Goal: Information Seeking & Learning: Learn about a topic

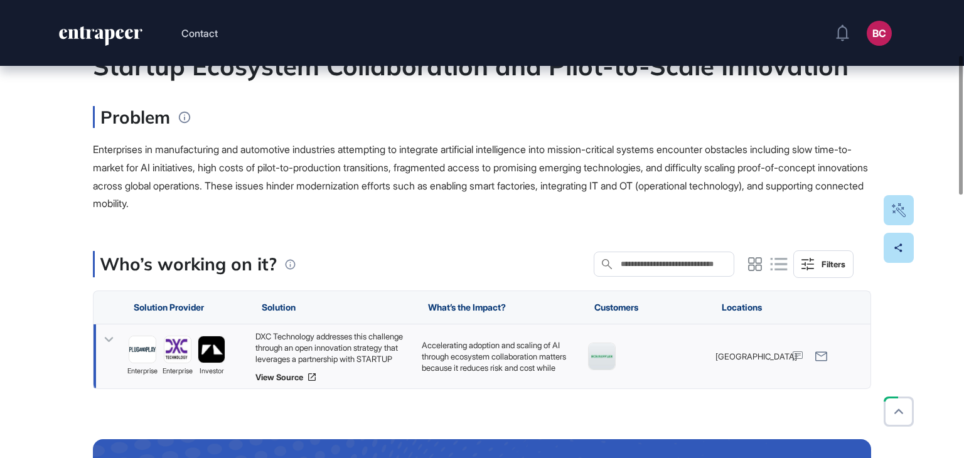
scroll to position [188, 0]
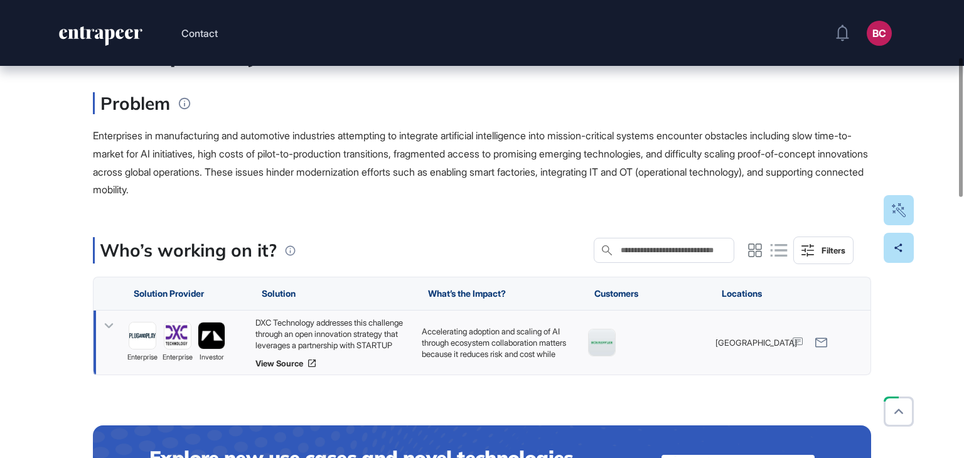
click at [318, 332] on div "DXC Technology addresses this challenge through an open innovation strategy tha…" at bounding box center [332, 334] width 154 height 34
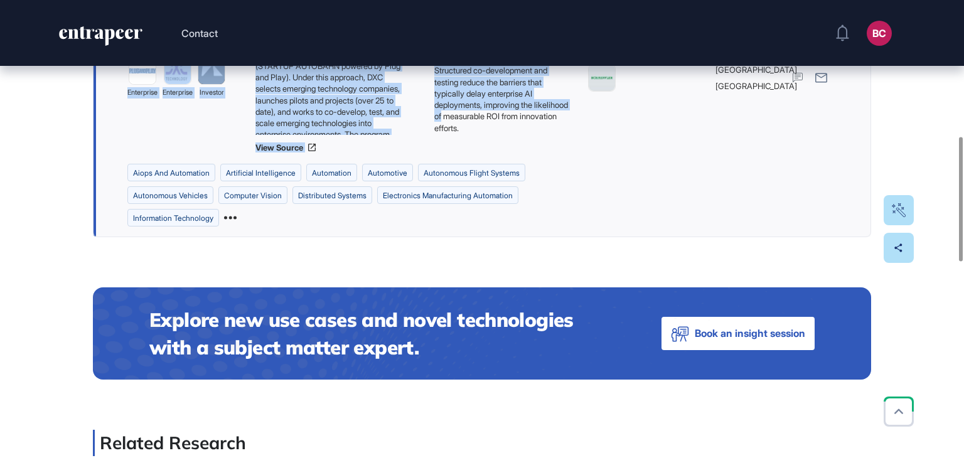
scroll to position [371, 0]
drag, startPoint x: 93, startPoint y: 209, endPoint x: 493, endPoint y: 134, distance: 406.0
click at [493, 134] on main "Use Case Tag for Gameboard Build Partner Invest Acquire aiops and automation ar…" at bounding box center [482, 322] width 778 height 1394
copy main "Accelerating Enterprise AI Adoption in Manufacturing through Startup Ecosystem …"
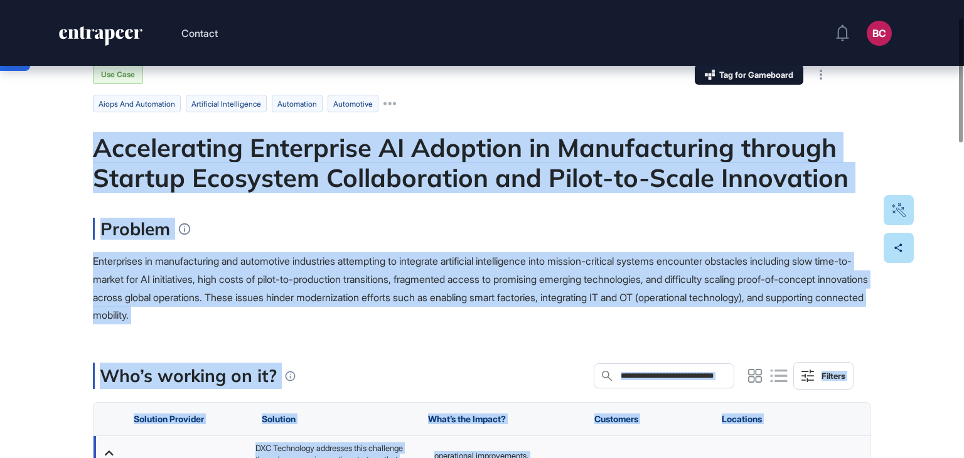
click at [392, 264] on span "Enterprises in manufacturing and automotive industries attempting to integrate …" at bounding box center [480, 288] width 775 height 67
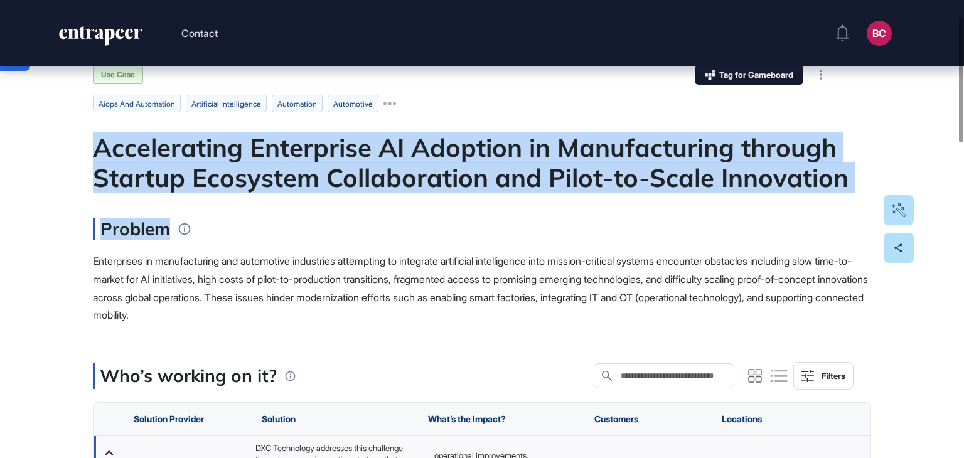
drag, startPoint x: 88, startPoint y: 150, endPoint x: 838, endPoint y: 191, distance: 751.0
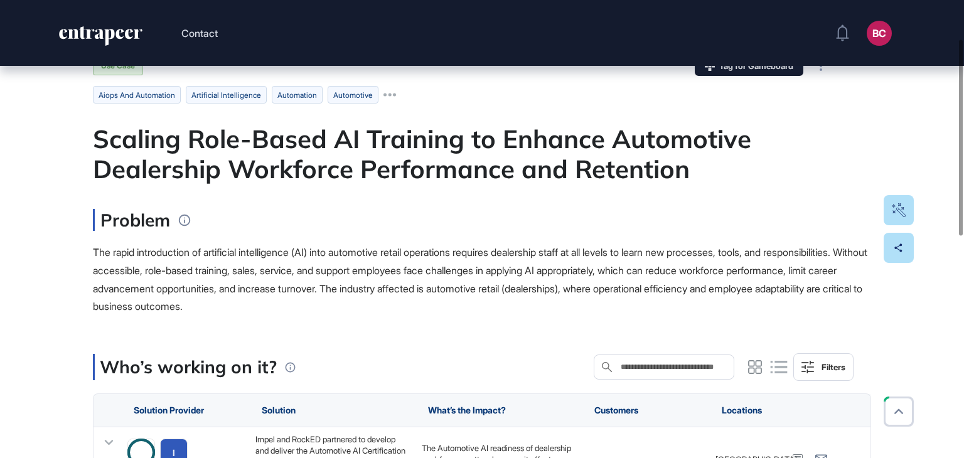
scroll to position [125, 0]
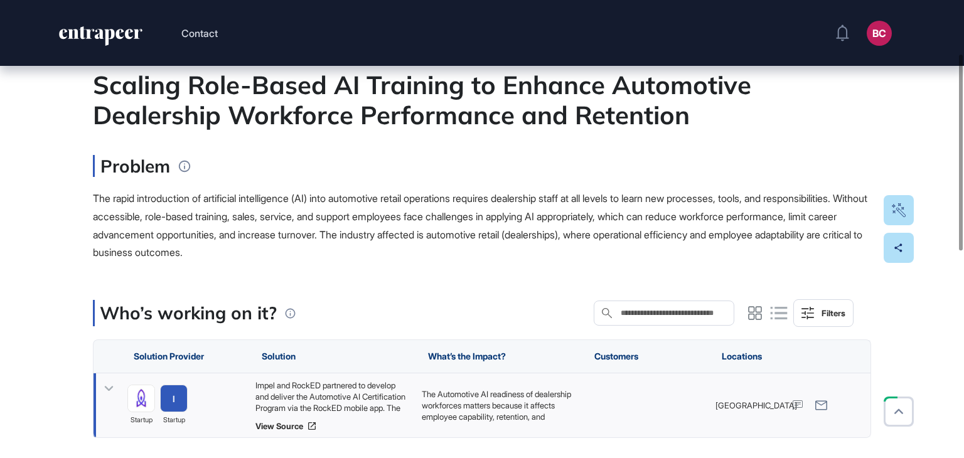
click at [277, 405] on div "Impel and RockED partnered to develop and deliver the Automotive AI Certificati…" at bounding box center [332, 397] width 154 height 34
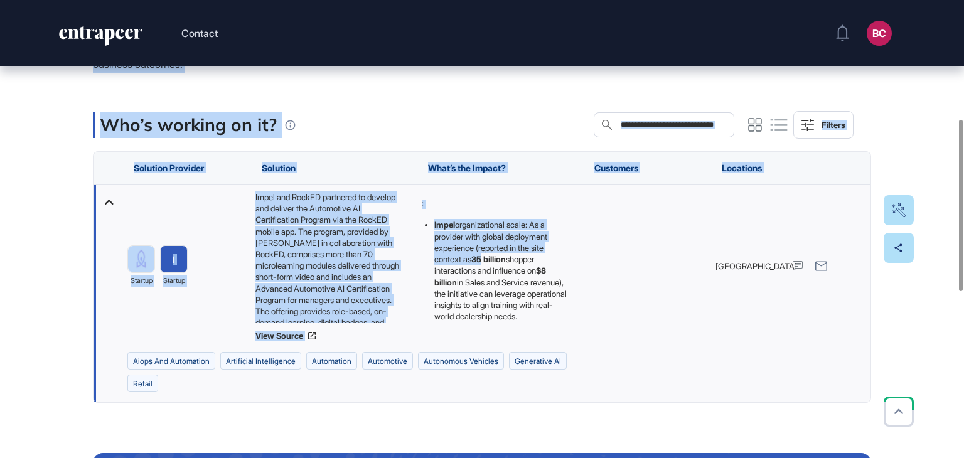
scroll to position [376, 0]
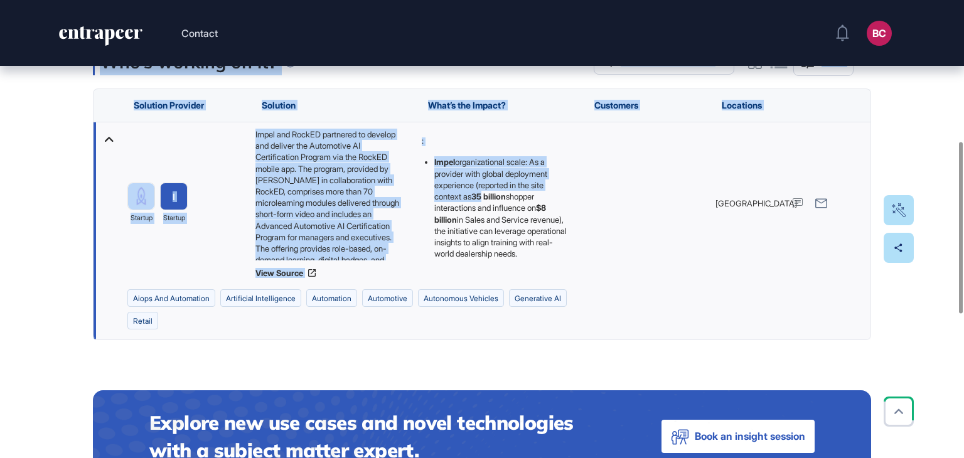
drag, startPoint x: 92, startPoint y: 220, endPoint x: 509, endPoint y: 257, distance: 418.2
click at [509, 257] on div "Edit Page Use Case Tag for Gameboard Build Partner Invest Acquire aiops and aut…" at bounding box center [482, 248] width 964 height 1119
copy main "Loremip Dolo-Sitam CO Adipisci el Seddoei Temporinci Utlaboreet Doloremag Aliqu…"
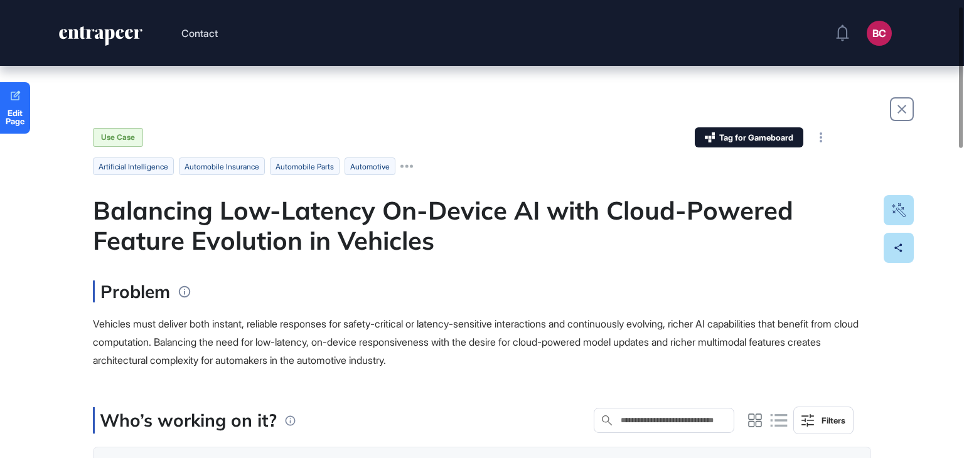
scroll to position [188, 0]
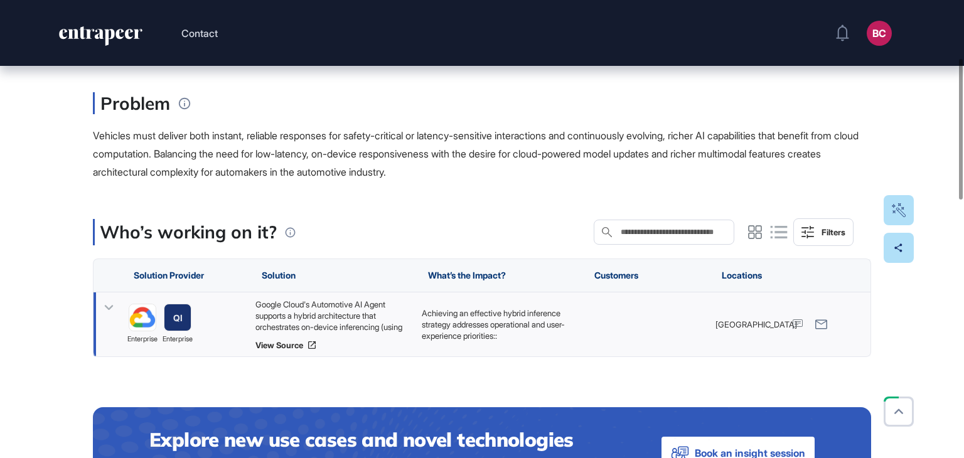
click at [319, 318] on div "Google Cloud's Automotive AI Agent supports a hybrid architecture that orchestr…" at bounding box center [332, 316] width 154 height 34
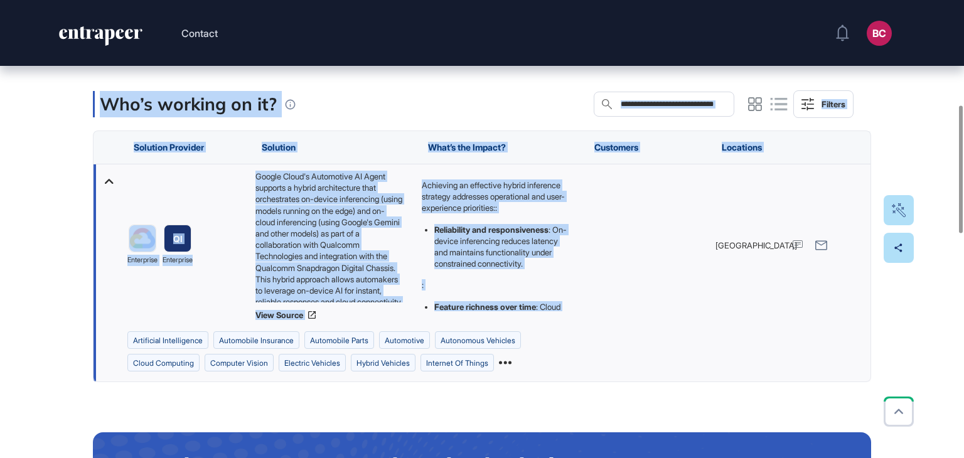
scroll to position [376, 0]
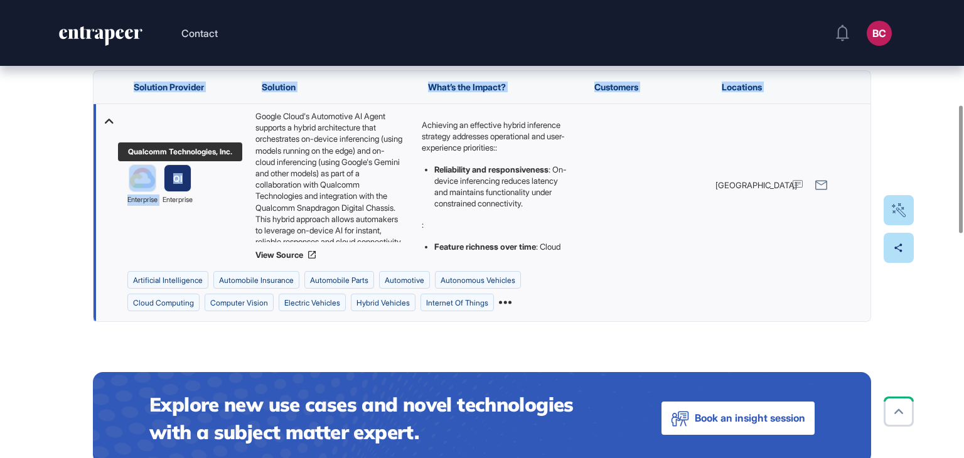
drag, startPoint x: 95, startPoint y: 199, endPoint x: 155, endPoint y: 176, distance: 64.6
click at [155, 176] on main "Use Case Tag for Gameboard Build Partner Invest Acquire artificial intelligence…" at bounding box center [482, 427] width 778 height 1353
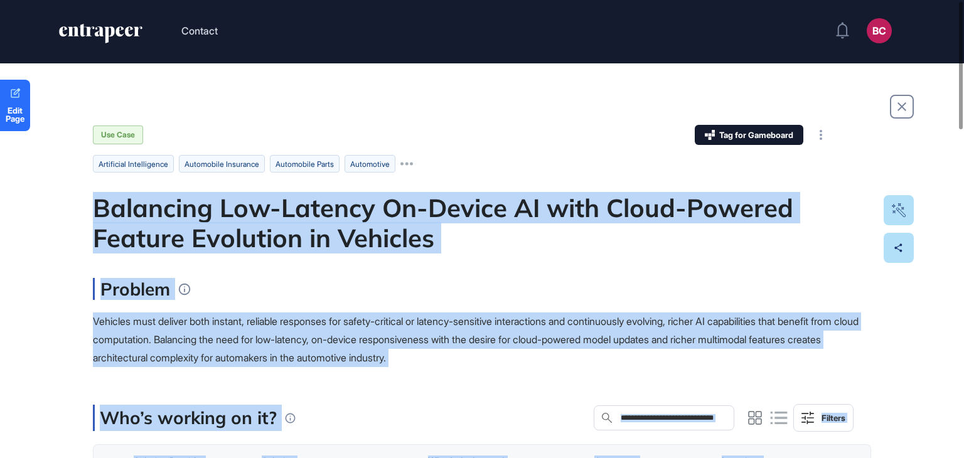
scroll to position [0, 0]
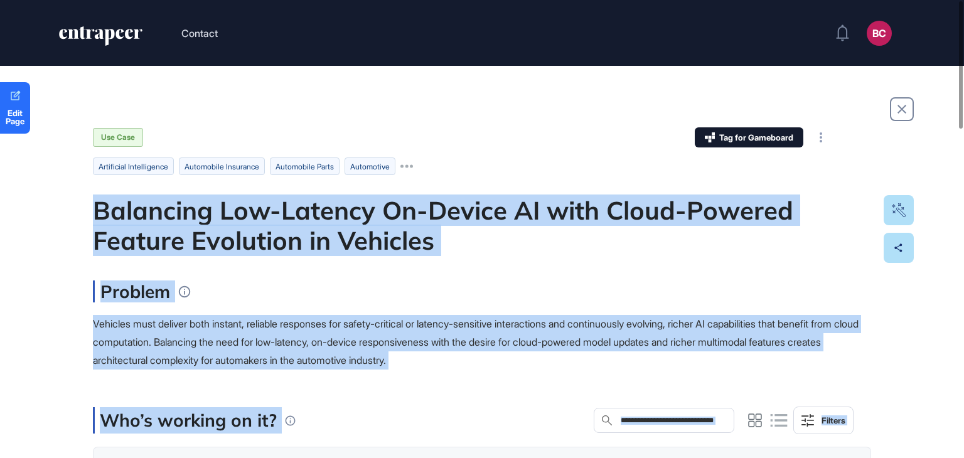
click at [93, 225] on div "Balancing Low-Latency On-Device AI with Cloud-Powered Feature Evolution in Vehi…" at bounding box center [482, 225] width 778 height 60
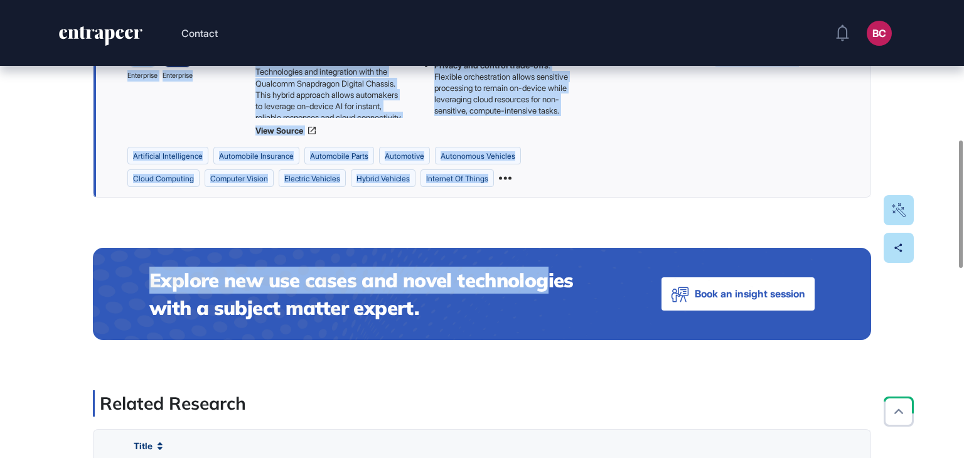
scroll to position [502, 0]
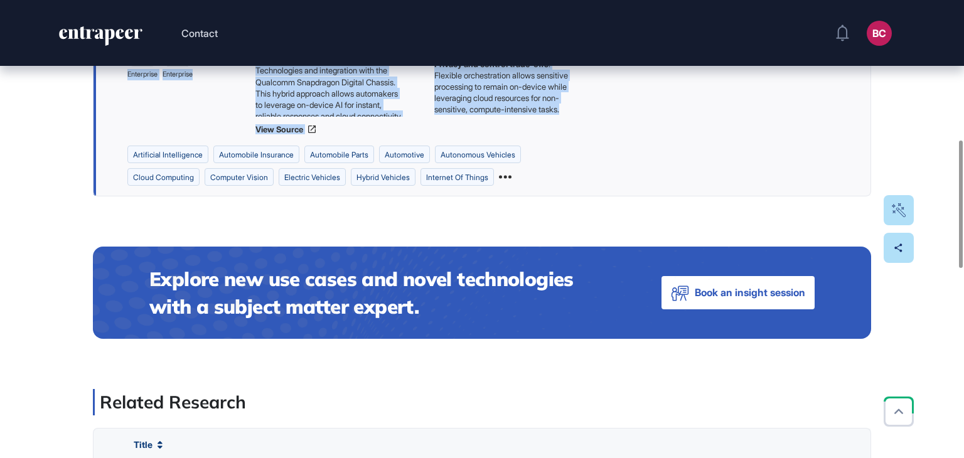
drag, startPoint x: 139, startPoint y: 201, endPoint x: 545, endPoint y: 119, distance: 414.3
click at [545, 119] on main "Use Case Tag for Gameboard Build Partner Invest Acquire artificial intelligence…" at bounding box center [482, 301] width 778 height 1353
copy main "Balancing Low-Latency On-Device AI with Cloud-Powered Feature Evolution in Vehi…"
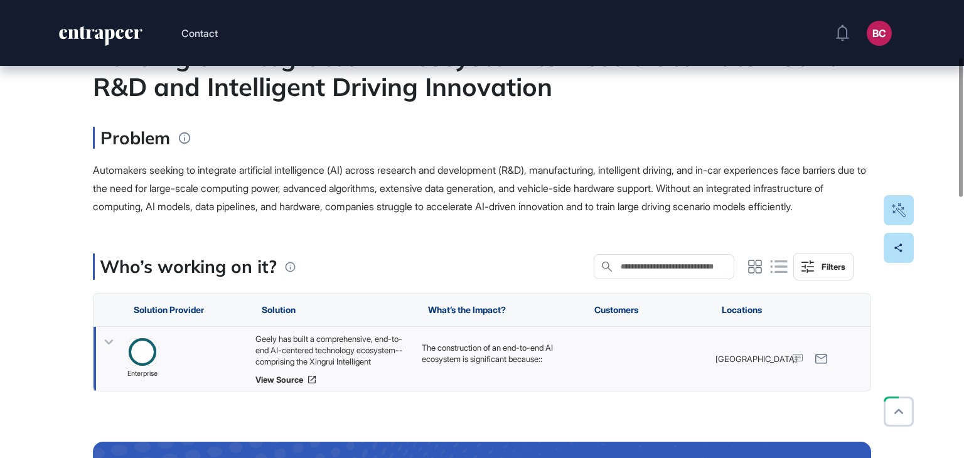
scroll to position [188, 0]
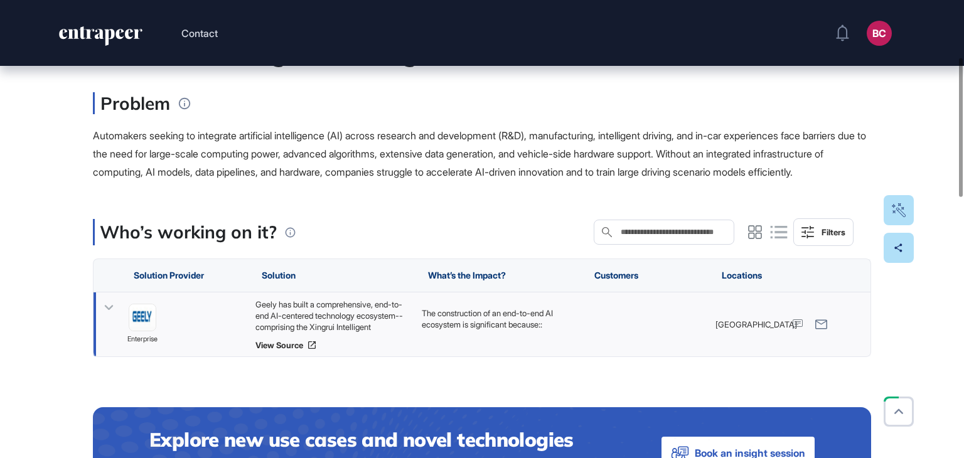
click at [301, 332] on div "Geely has built a comprehensive, end-to-end AI-centered technology ecosystem--c…" at bounding box center [332, 316] width 154 height 34
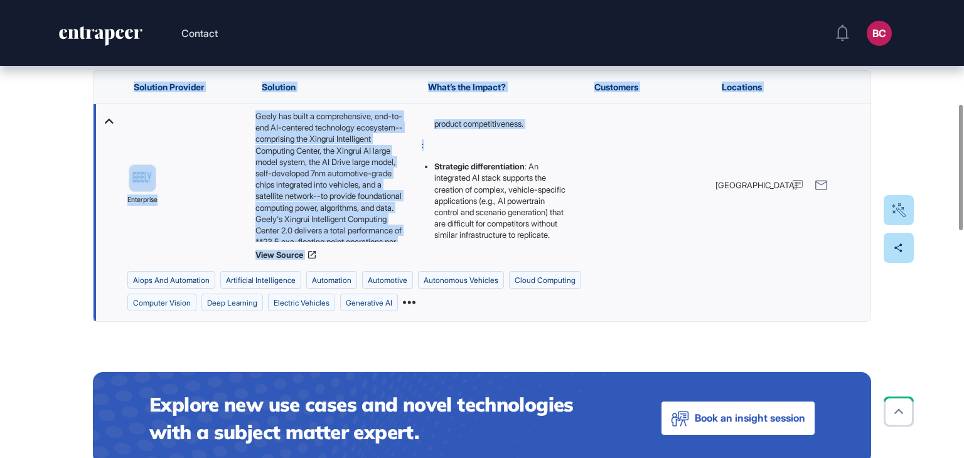
scroll to position [325, 0]
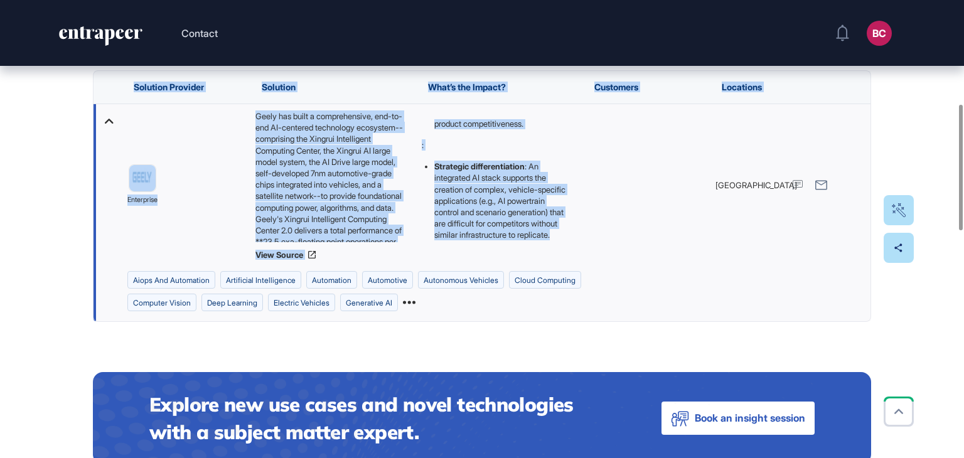
drag, startPoint x: 95, startPoint y: 219, endPoint x: 540, endPoint y: 259, distance: 447.3
click at [540, 259] on main "Use Case Tag for Gameboard Build Partner Invest Acquire aiops and automation ar…" at bounding box center [482, 427] width 778 height 1353
copy main "Building an Integrated AI Ecosystem to Accelerate Automotive R&D and Intelligen…"
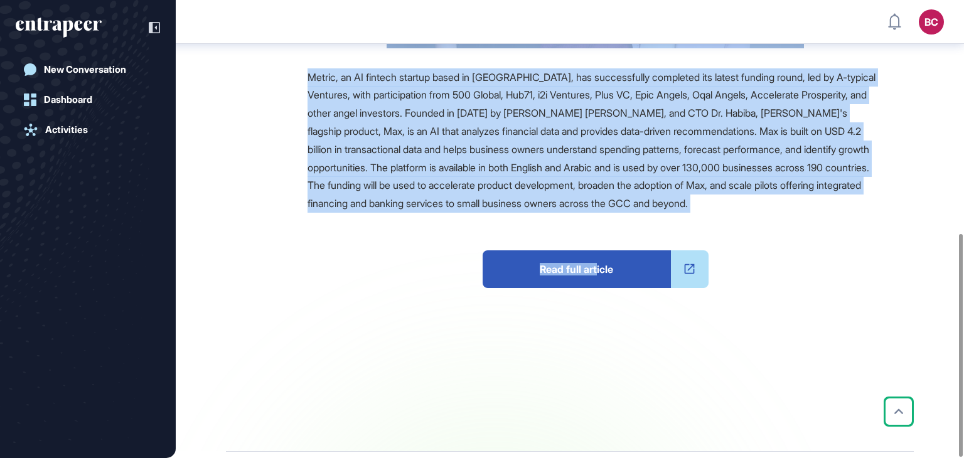
scroll to position [478, 0]
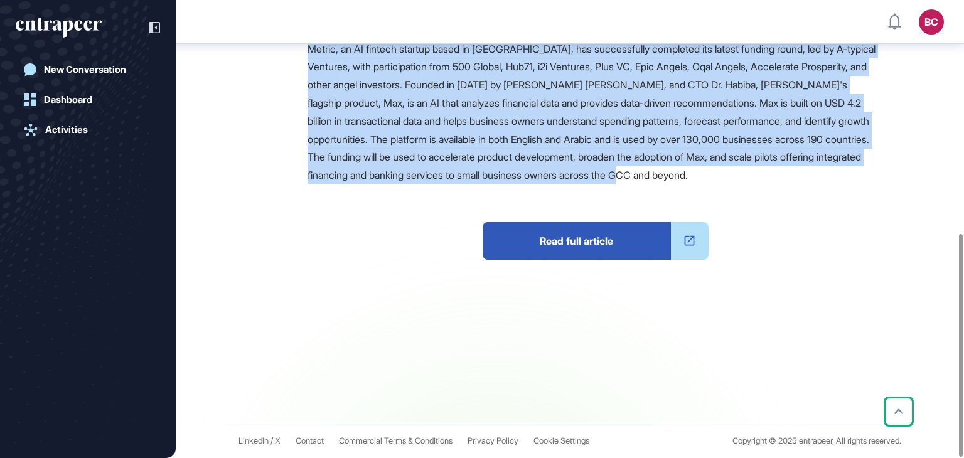
drag, startPoint x: 313, startPoint y: 141, endPoint x: 870, endPoint y: 181, distance: 558.0
click at [870, 181] on main "News [DATE] Investment [DATE] Investment artificial intelligence banking as a s…" at bounding box center [571, 7] width 786 height 832
copy main "Ai Fintech Startup Metric Closes The Latest Funding Round Reference Companies: …"
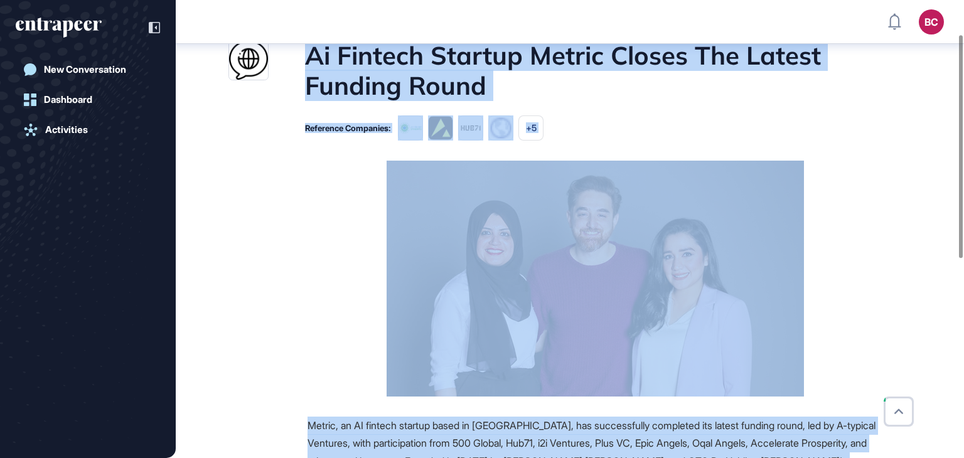
scroll to position [0, 0]
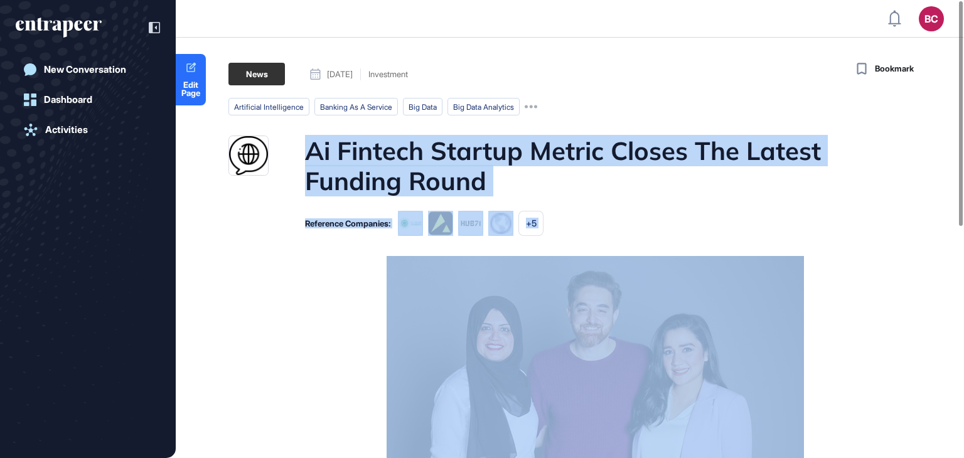
click at [402, 166] on h1 "Ai Fintech Startup Metric Closes The Latest Funding Round" at bounding box center [594, 166] width 578 height 60
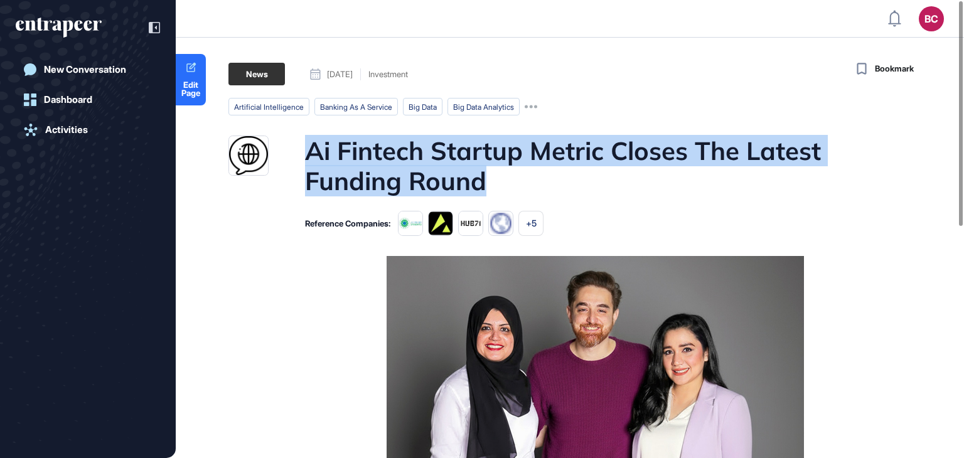
drag, startPoint x: 302, startPoint y: 143, endPoint x: 557, endPoint y: 185, distance: 258.2
click at [557, 185] on div "Ai Fintech Startup Metric Closes The Latest Funding Round" at bounding box center [555, 166] width 654 height 60
copy h1 "Ai Fintech Startup Metric Closes The Latest Funding Round"
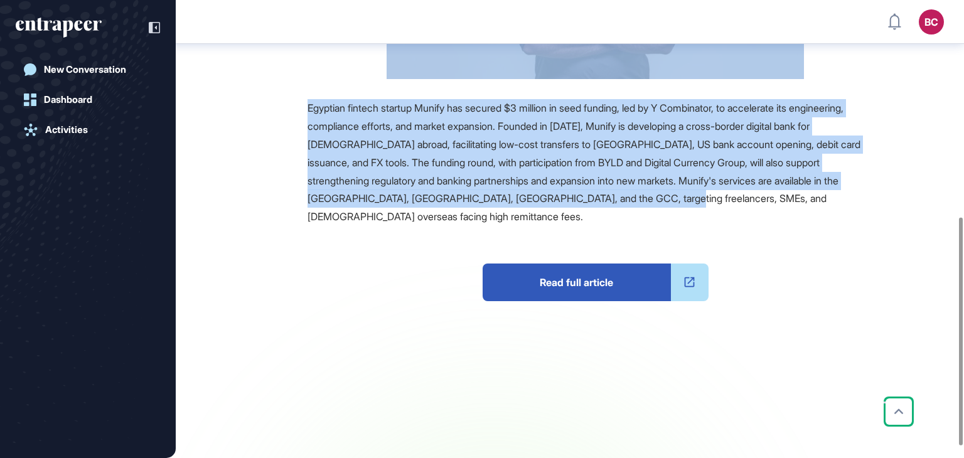
scroll to position [459, 0]
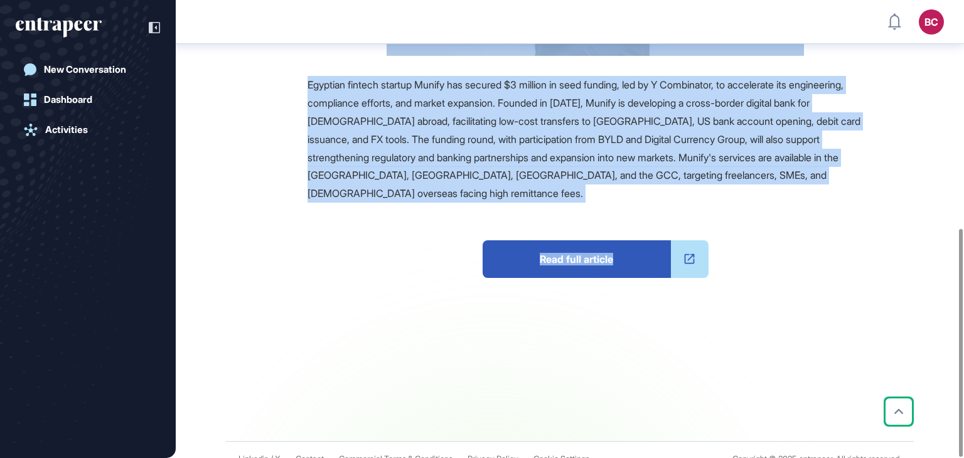
drag, startPoint x: 663, startPoint y: 194, endPoint x: 724, endPoint y: 189, distance: 61.7
click at [724, 189] on main "News [DATE] Investment [DATE] Investment banking as a service digital banking E…" at bounding box center [571, 25] width 786 height 831
copy main "Egyptian Fintech Startup Munify Raises $3M Seed Round To Expedite Market Expans…"
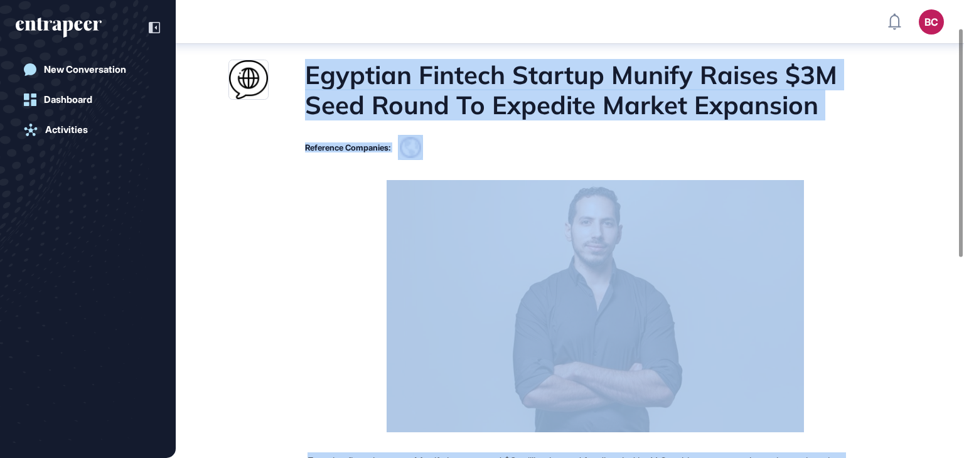
scroll to position [0, 0]
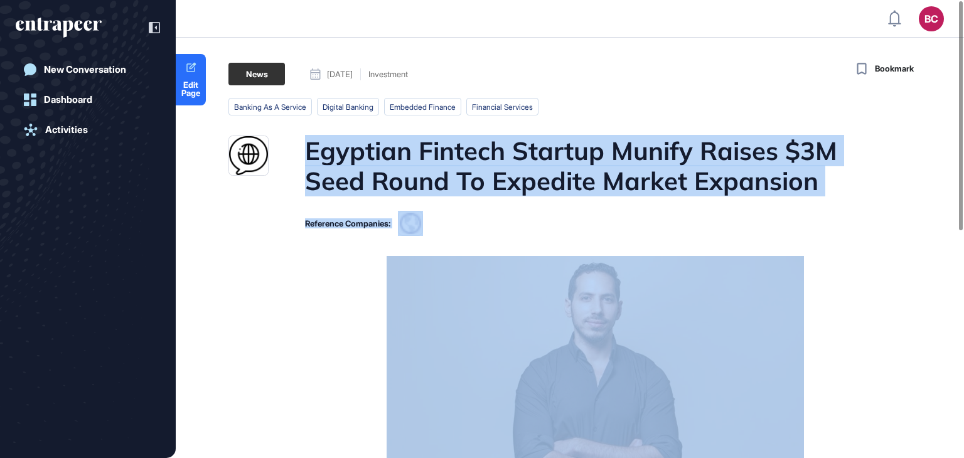
click at [858, 158] on h1 "Egyptian Fintech Startup Munify Raises $3M Seed Round To Expedite Market Expans…" at bounding box center [594, 166] width 578 height 60
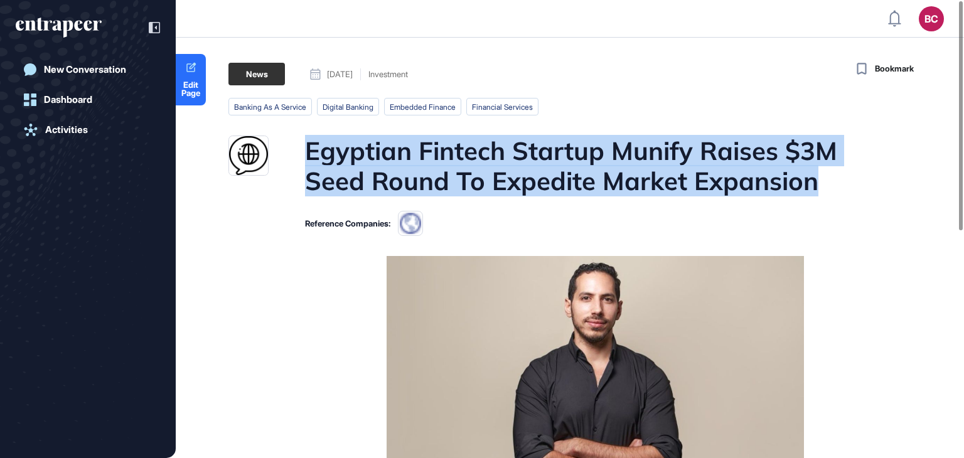
drag, startPoint x: 309, startPoint y: 141, endPoint x: 823, endPoint y: 173, distance: 514.9
click at [823, 173] on h1 "Egyptian Fintech Startup Munify Raises $3M Seed Round To Expedite Market Expans…" at bounding box center [594, 166] width 578 height 60
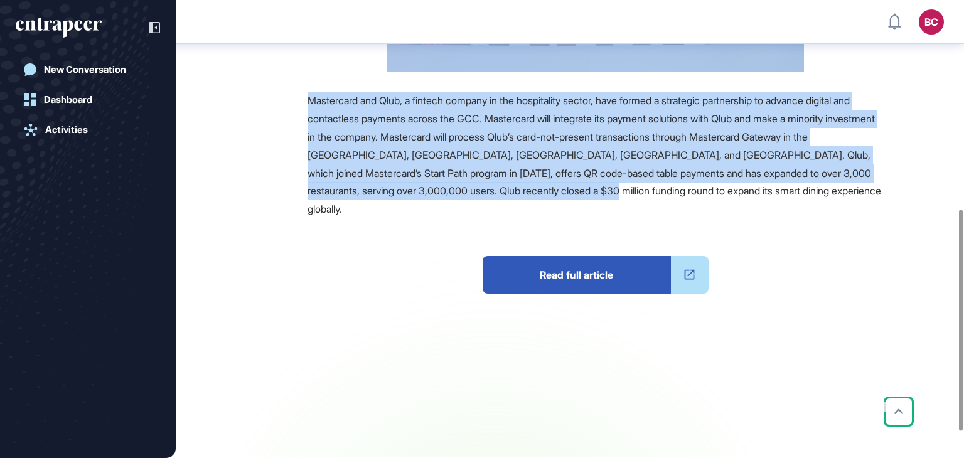
scroll to position [488, 0]
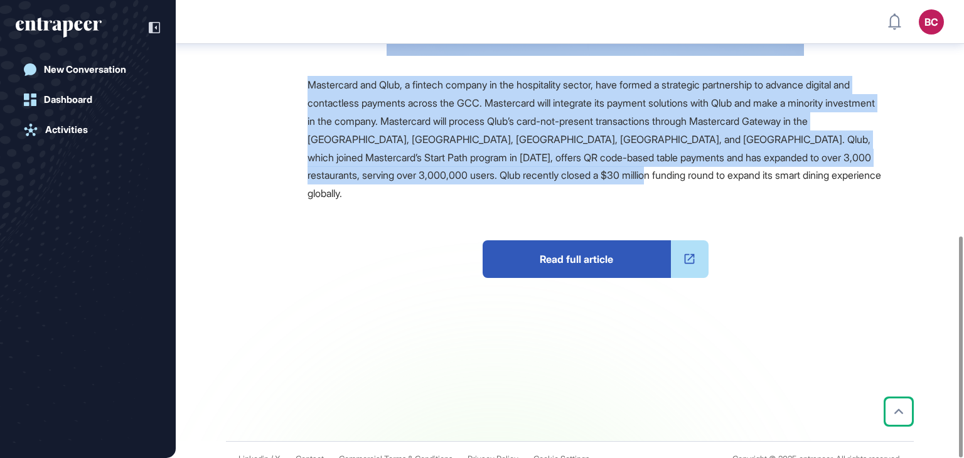
drag, startPoint x: 306, startPoint y: 148, endPoint x: 656, endPoint y: 173, distance: 351.0
click at [656, 173] on main "News September 04, 2025 Partnership September 04, 2025 Partnership digital wall…" at bounding box center [571, 11] width 786 height 860
copy main "Mastercard Partners With Qlub To Transform Digital Dining Payments In The GCC R…"
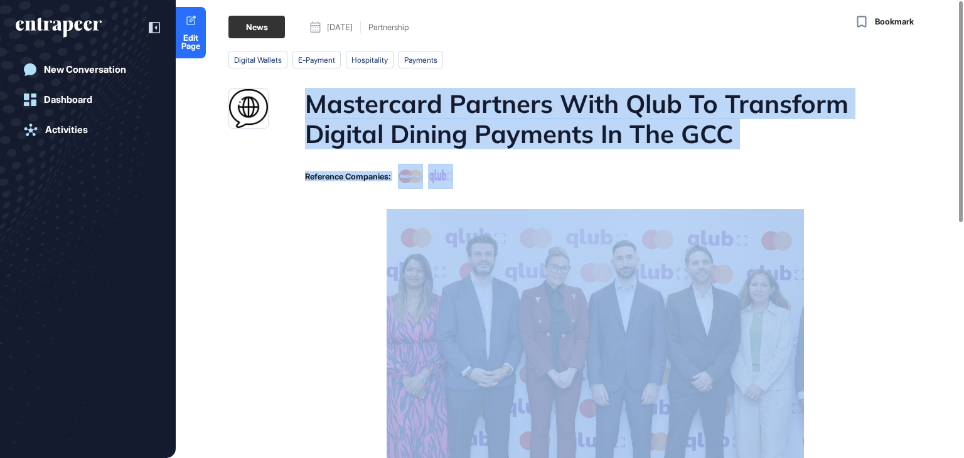
scroll to position [0, 0]
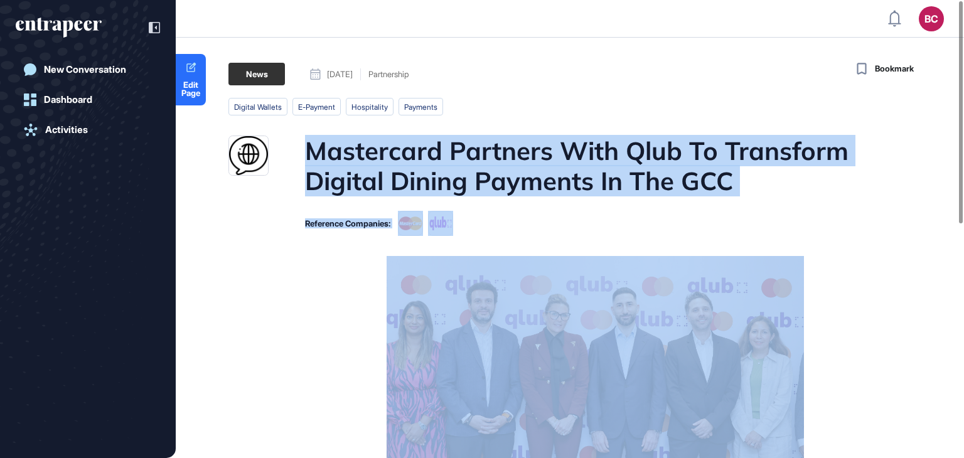
click at [417, 160] on h1 "Mastercard Partners With Qlub To Transform Digital Dining Payments In The GCC" at bounding box center [594, 166] width 578 height 60
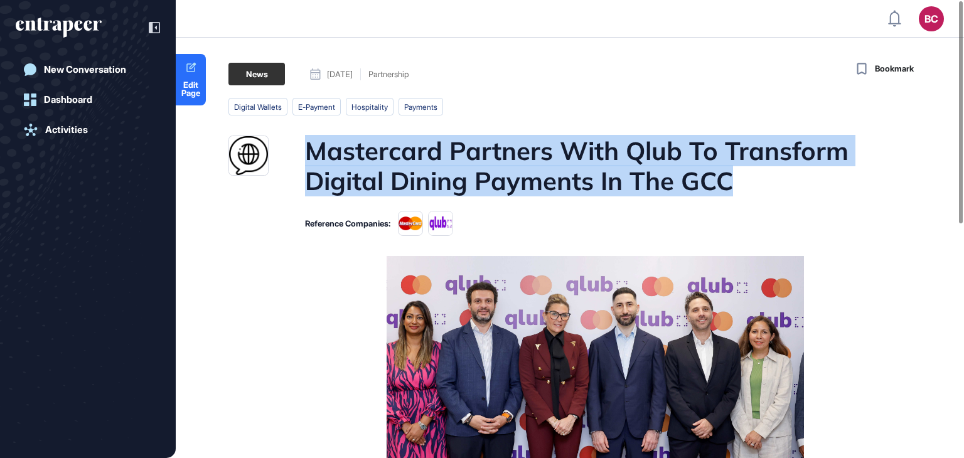
drag, startPoint x: 313, startPoint y: 156, endPoint x: 746, endPoint y: 184, distance: 433.9
click at [746, 184] on h1 "Mastercard Partners With Qlub To Transform Digital Dining Payments In The GCC" at bounding box center [594, 166] width 578 height 60
copy h1 "Mastercard Partners With Qlub To Transform Digital Dining Payments In The GCC"
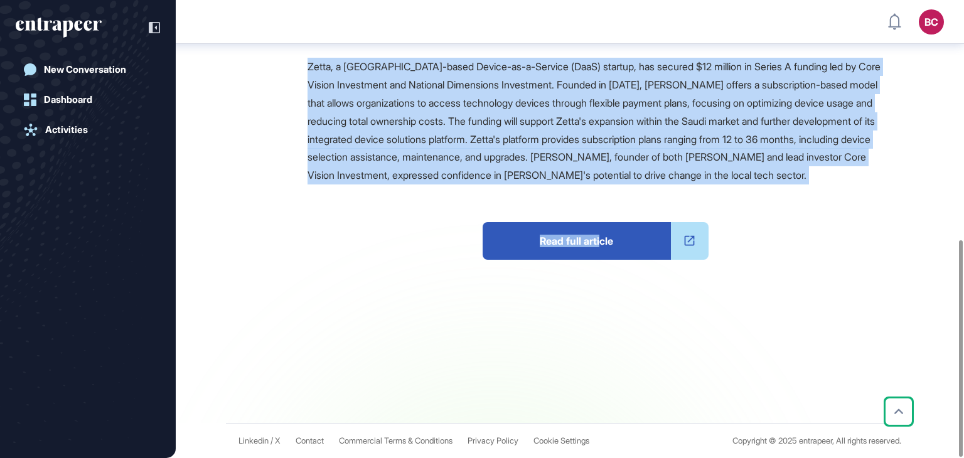
scroll to position [506, 0]
drag, startPoint x: 309, startPoint y: 146, endPoint x: 410, endPoint y: 169, distance: 104.3
click at [410, 169] on main "News [DATE] Investment [DATE] Investment enterprise applications handheld devic…" at bounding box center [571, 2] width 786 height 842
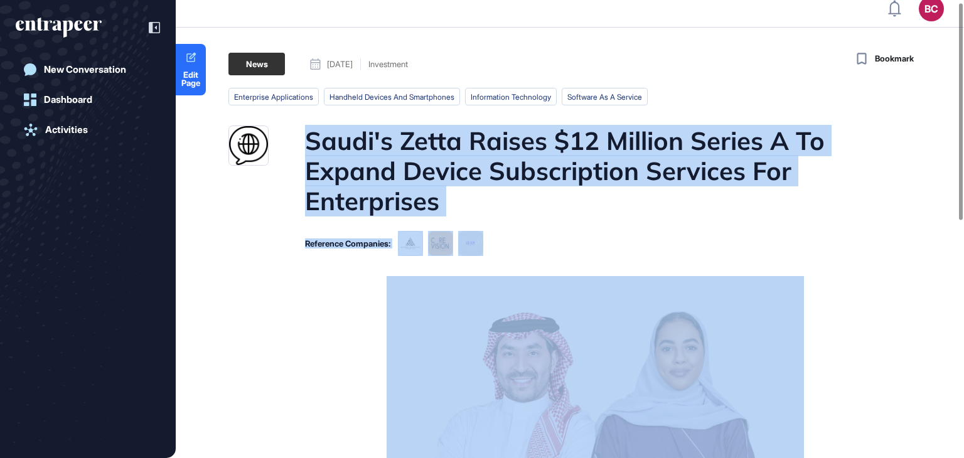
scroll to position [4, 0]
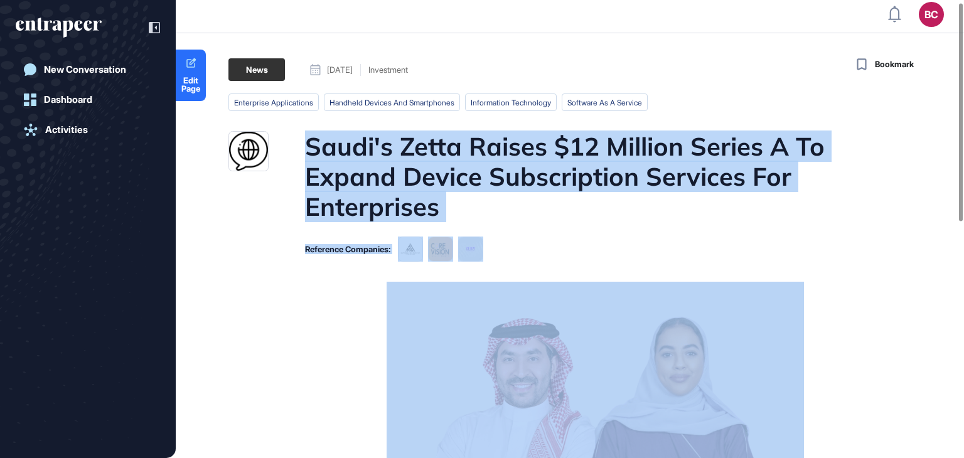
click at [654, 214] on h1 "Saudi's Zetta Raises $12 Million Series A To Expand Device Subscription Service…" at bounding box center [594, 176] width 578 height 90
